Goal: Communication & Community: Connect with others

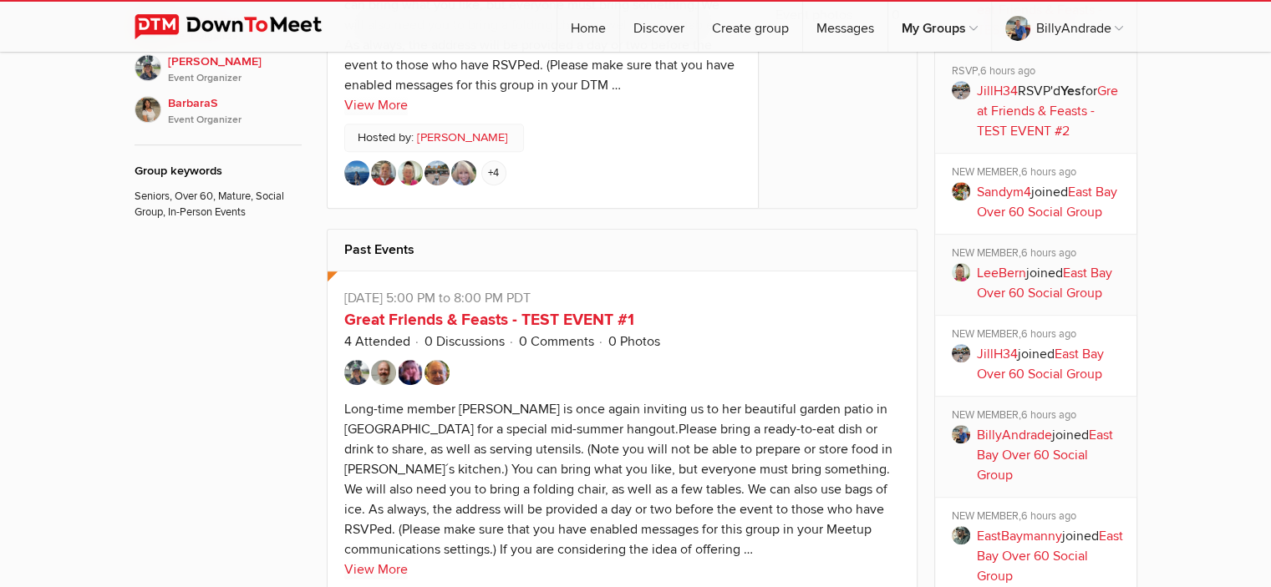
scroll to position [514, 0]
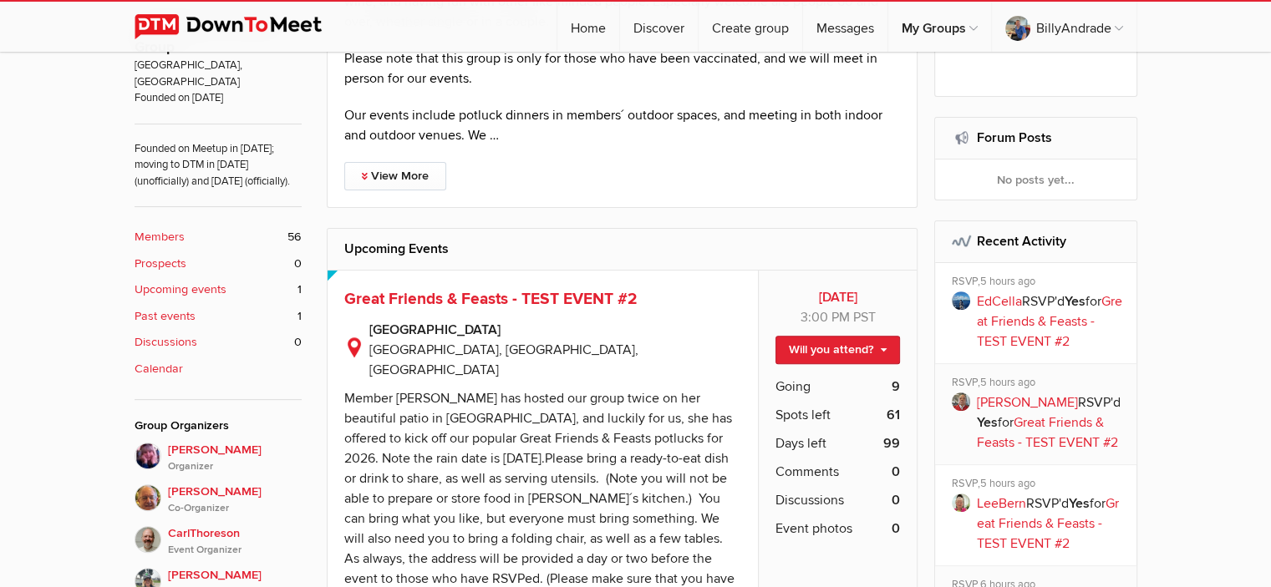
click at [163, 235] on b "Members" at bounding box center [160, 237] width 50 height 18
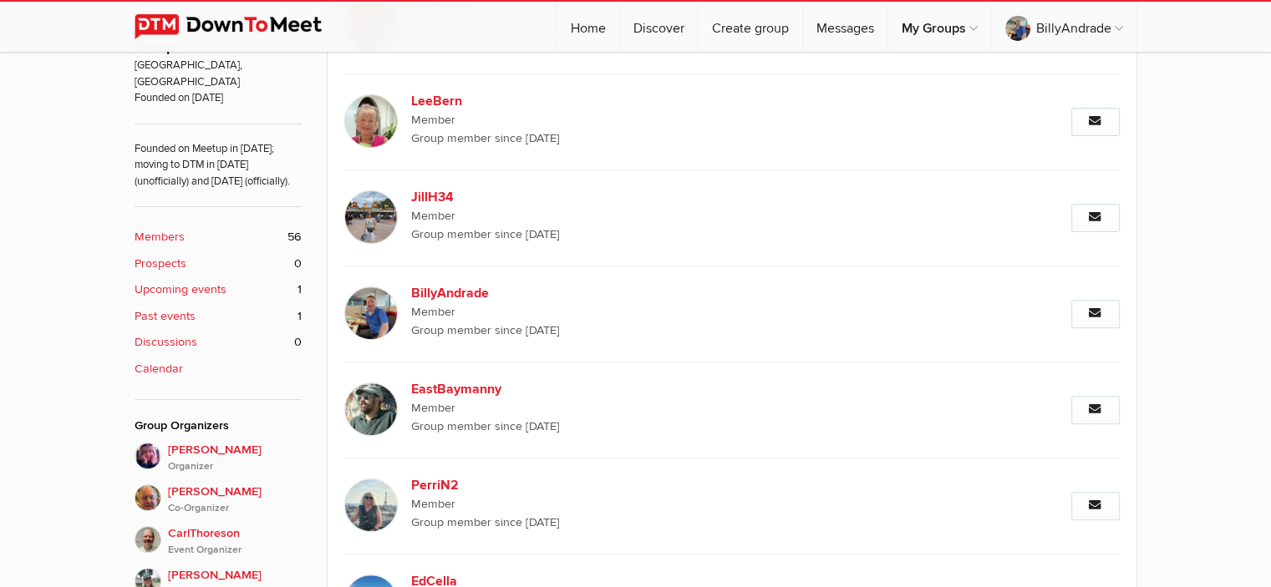
scroll to position [369, 0]
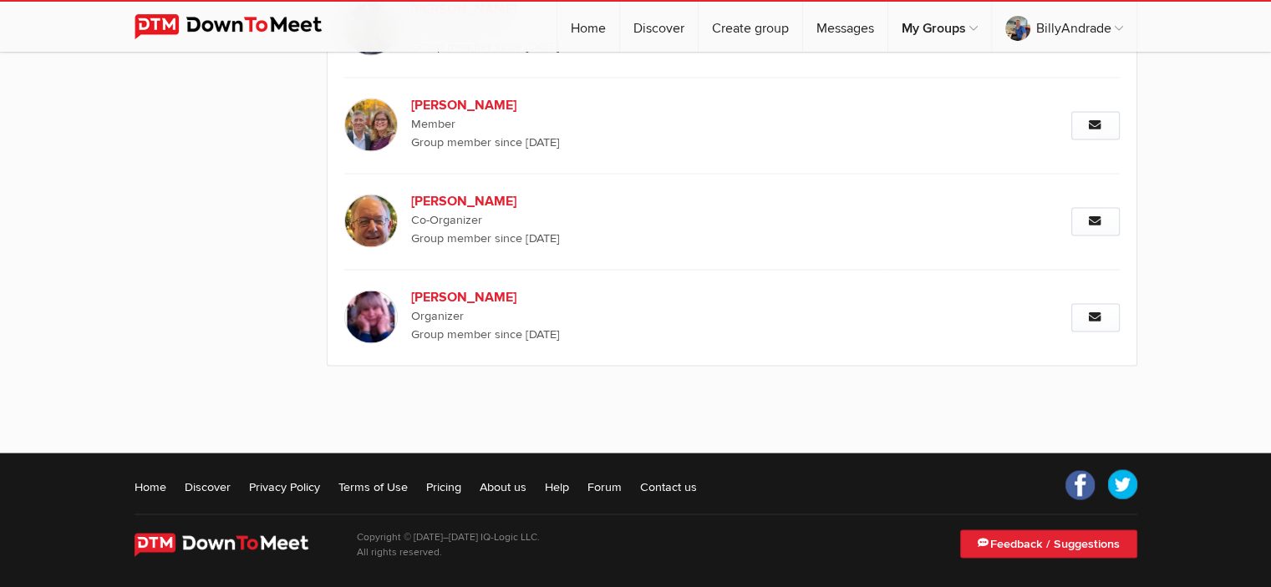
scroll to position [2878, 0]
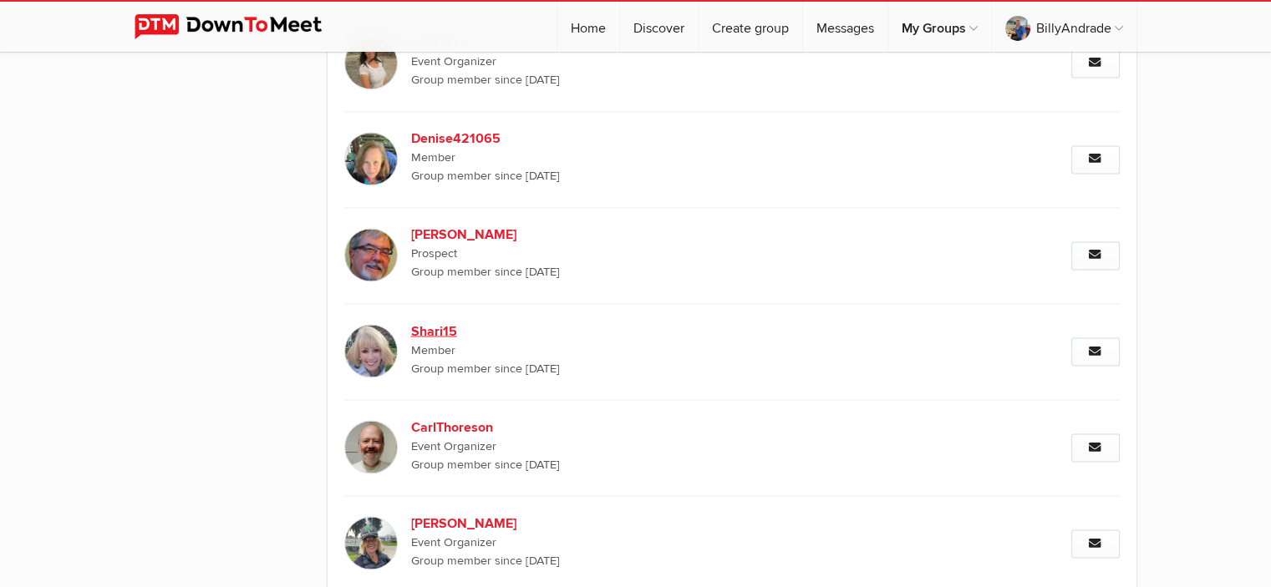
click at [424, 322] on b "Shari15" at bounding box center [554, 331] width 286 height 20
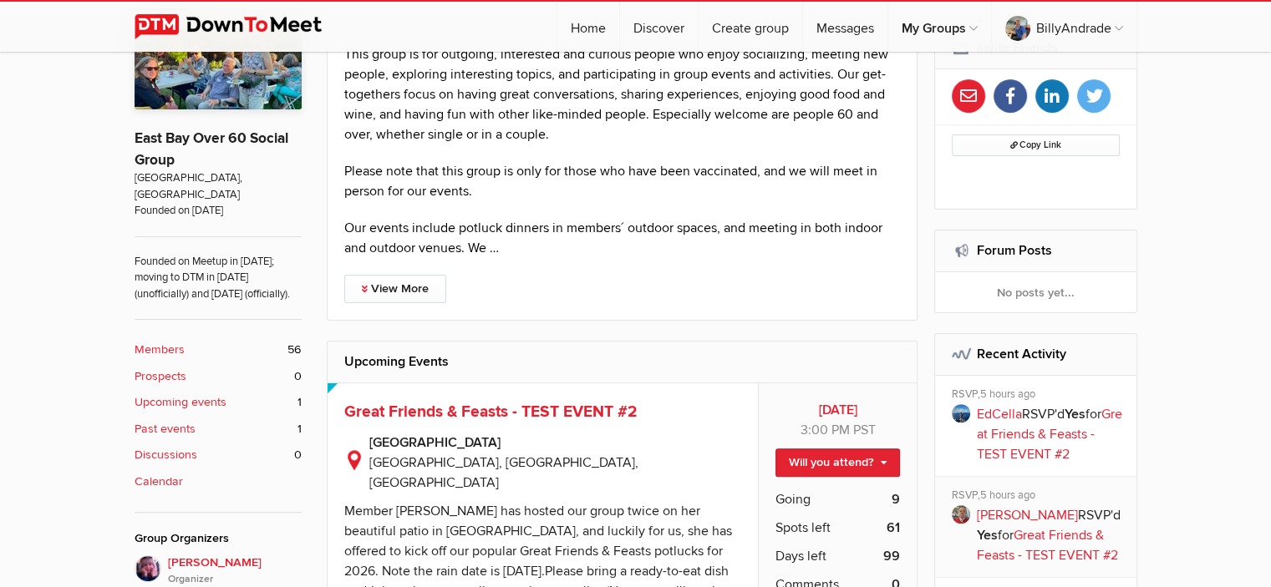
scroll to position [434, 0]
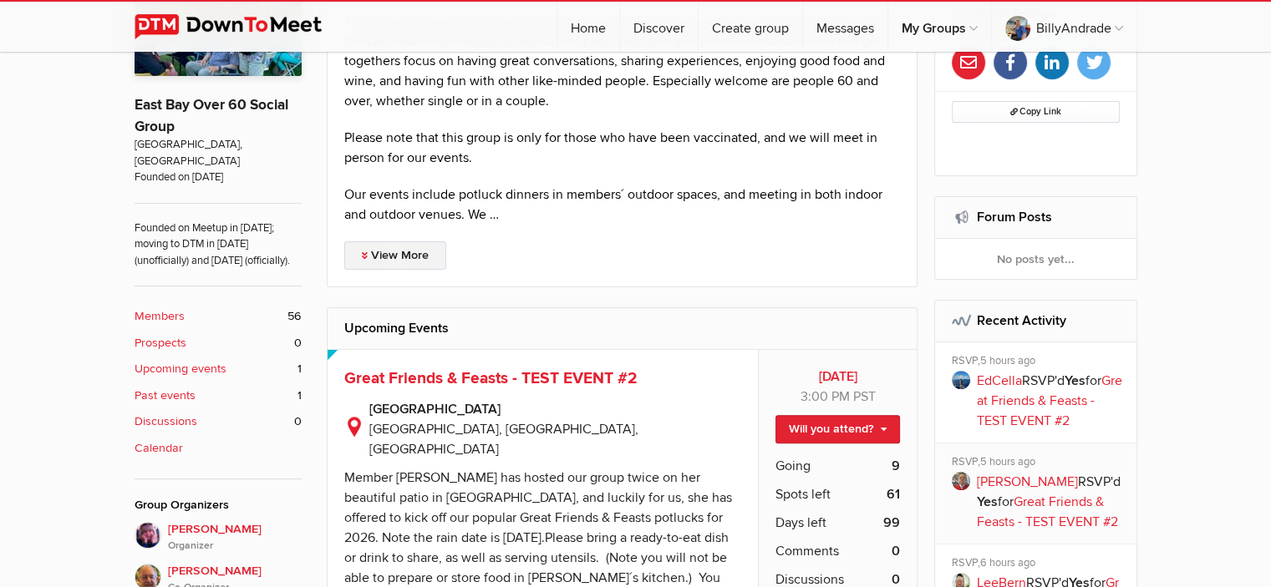
click at [404, 253] on link "View More" at bounding box center [395, 255] width 102 height 28
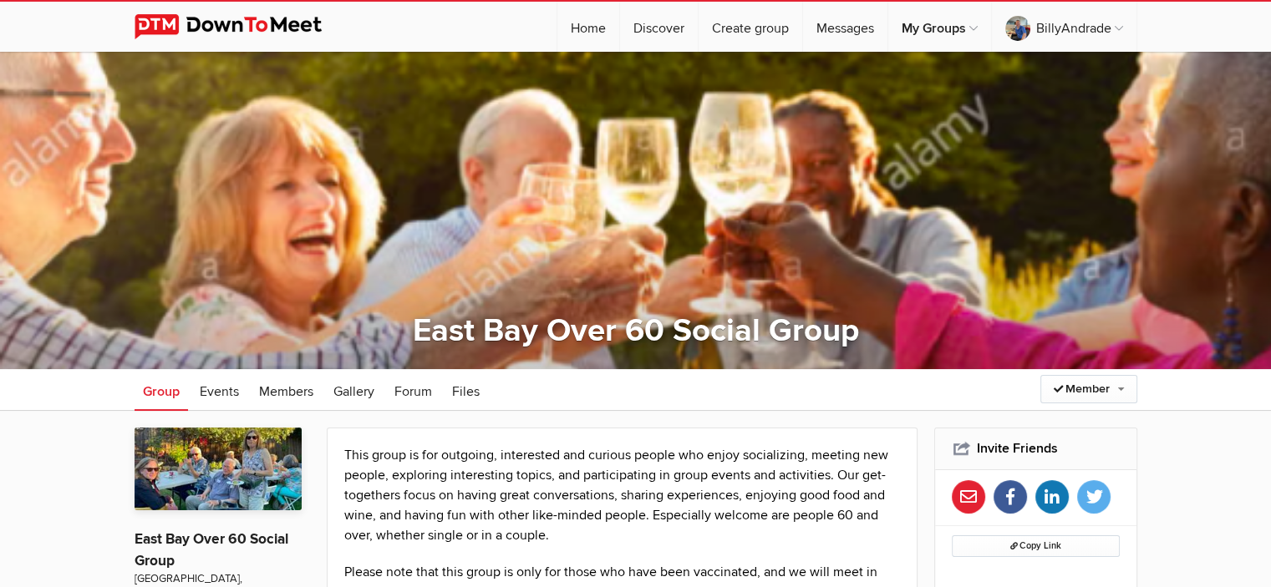
scroll to position [514, 0]
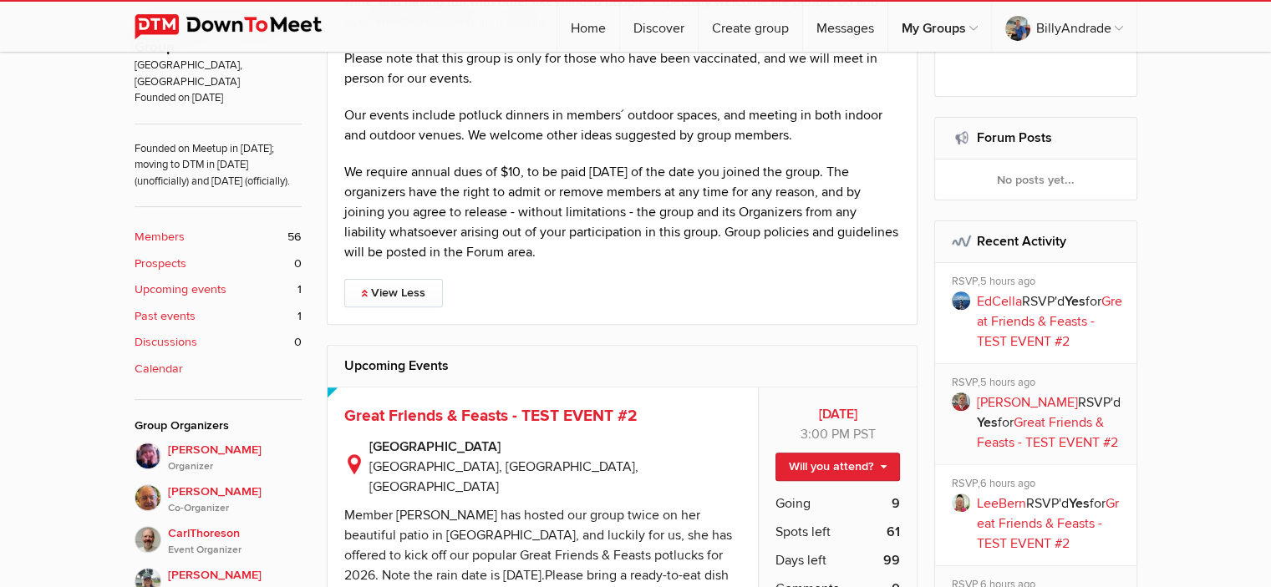
click at [292, 236] on span "56" at bounding box center [294, 237] width 14 height 18
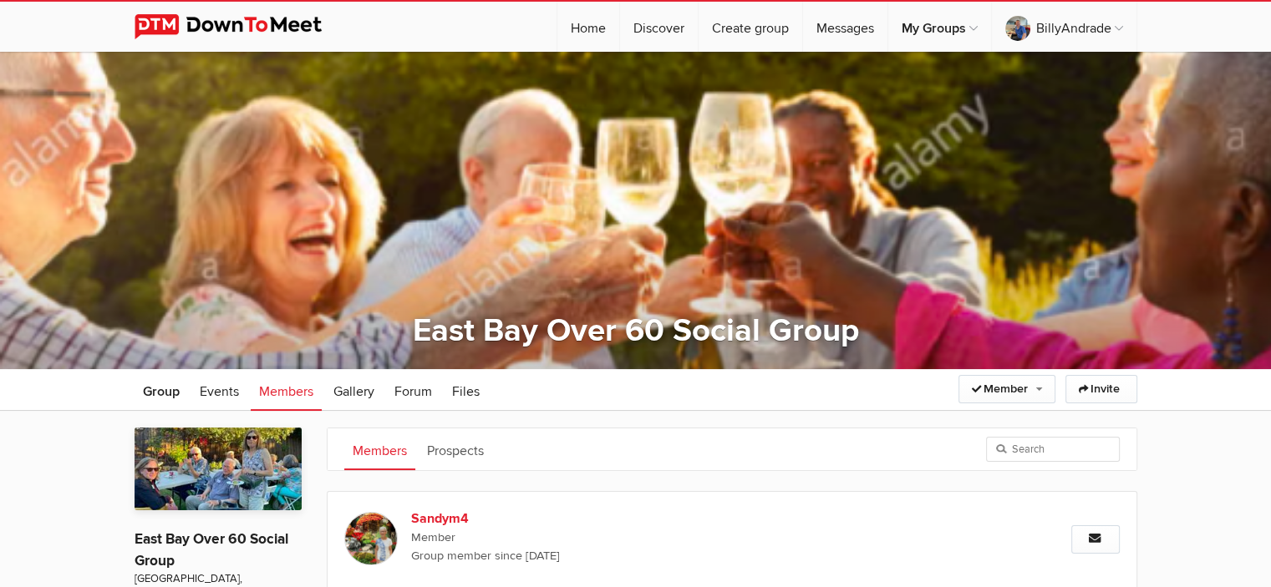
scroll to position [514, 0]
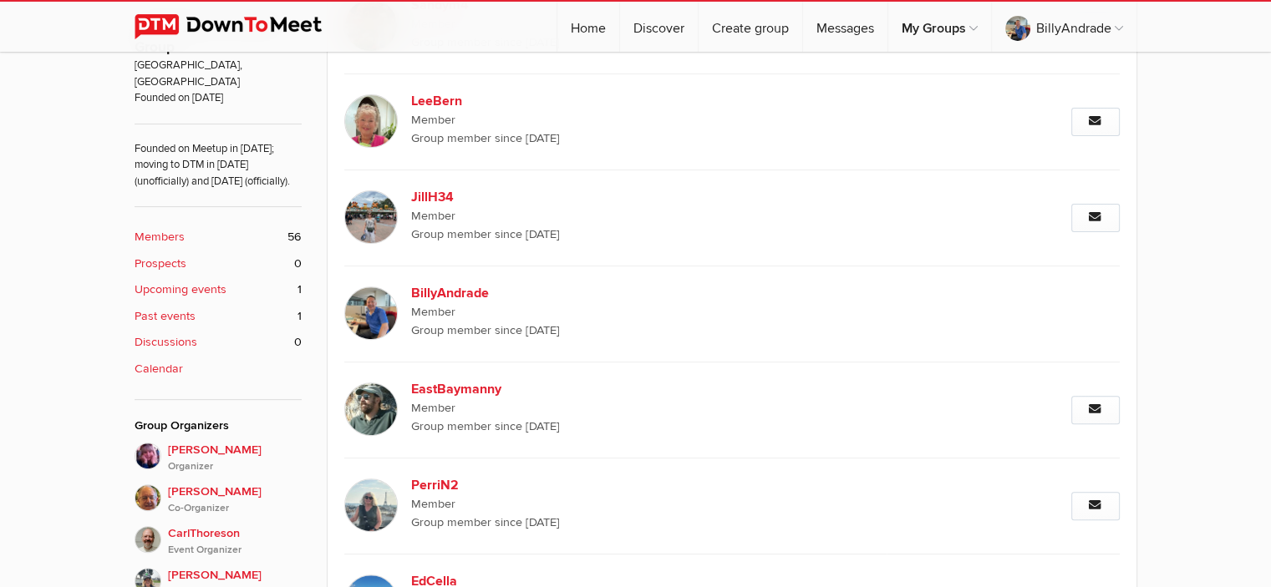
click at [206, 287] on b "Upcoming events" at bounding box center [181, 290] width 92 height 18
